Goal: Task Accomplishment & Management: Manage account settings

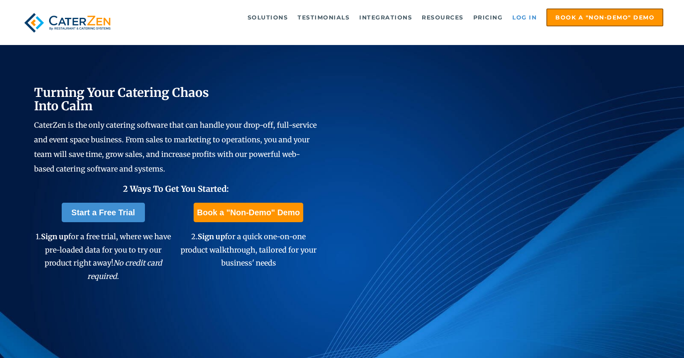
click at [519, 23] on link "Log in" at bounding box center [524, 17] width 32 height 16
click at [528, 13] on link "Log in" at bounding box center [524, 17] width 32 height 16
